Goal: Information Seeking & Learning: Learn about a topic

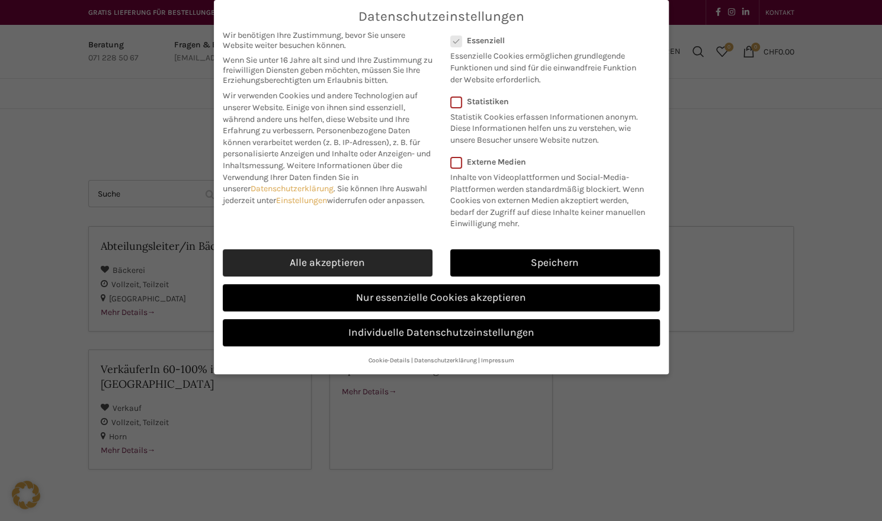
click at [259, 259] on link "Alle akzeptieren" at bounding box center [328, 262] width 210 height 27
checkbox input "true"
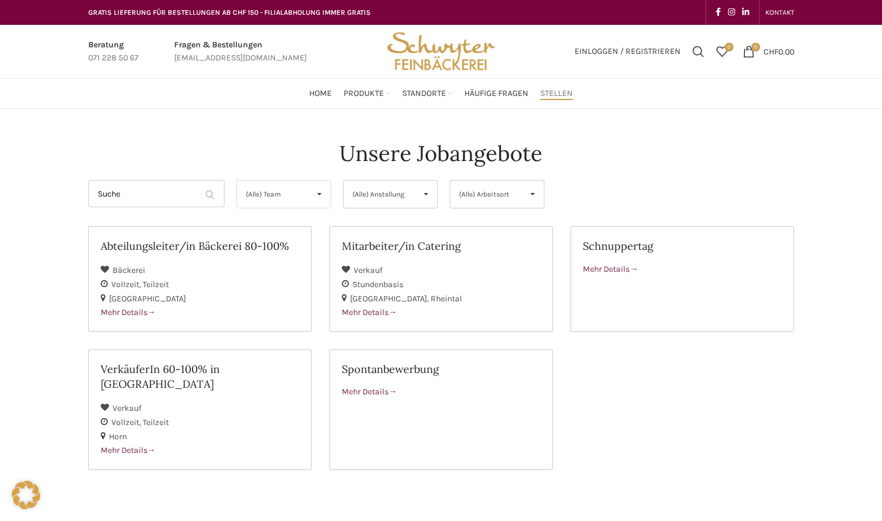
click at [298, 194] on span "(Alle) Team" at bounding box center [274, 194] width 56 height 27
click at [289, 225] on li "(Alle) Team" at bounding box center [284, 224] width 94 height 24
click at [358, 198] on span "(Alle) Anstellung" at bounding box center [381, 194] width 56 height 27
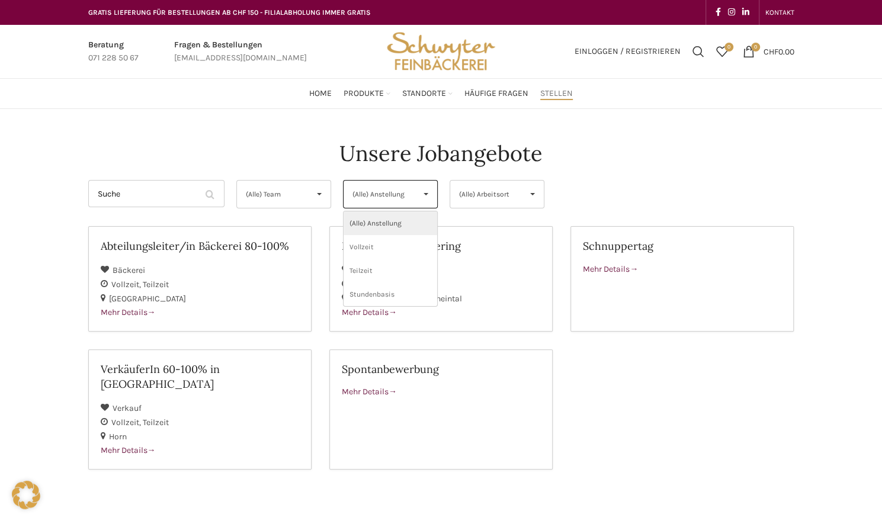
click at [358, 198] on span "(Alle) Anstellung" at bounding box center [381, 194] width 56 height 27
